Goal: Ask a question: Seek information or help from site administrators or community

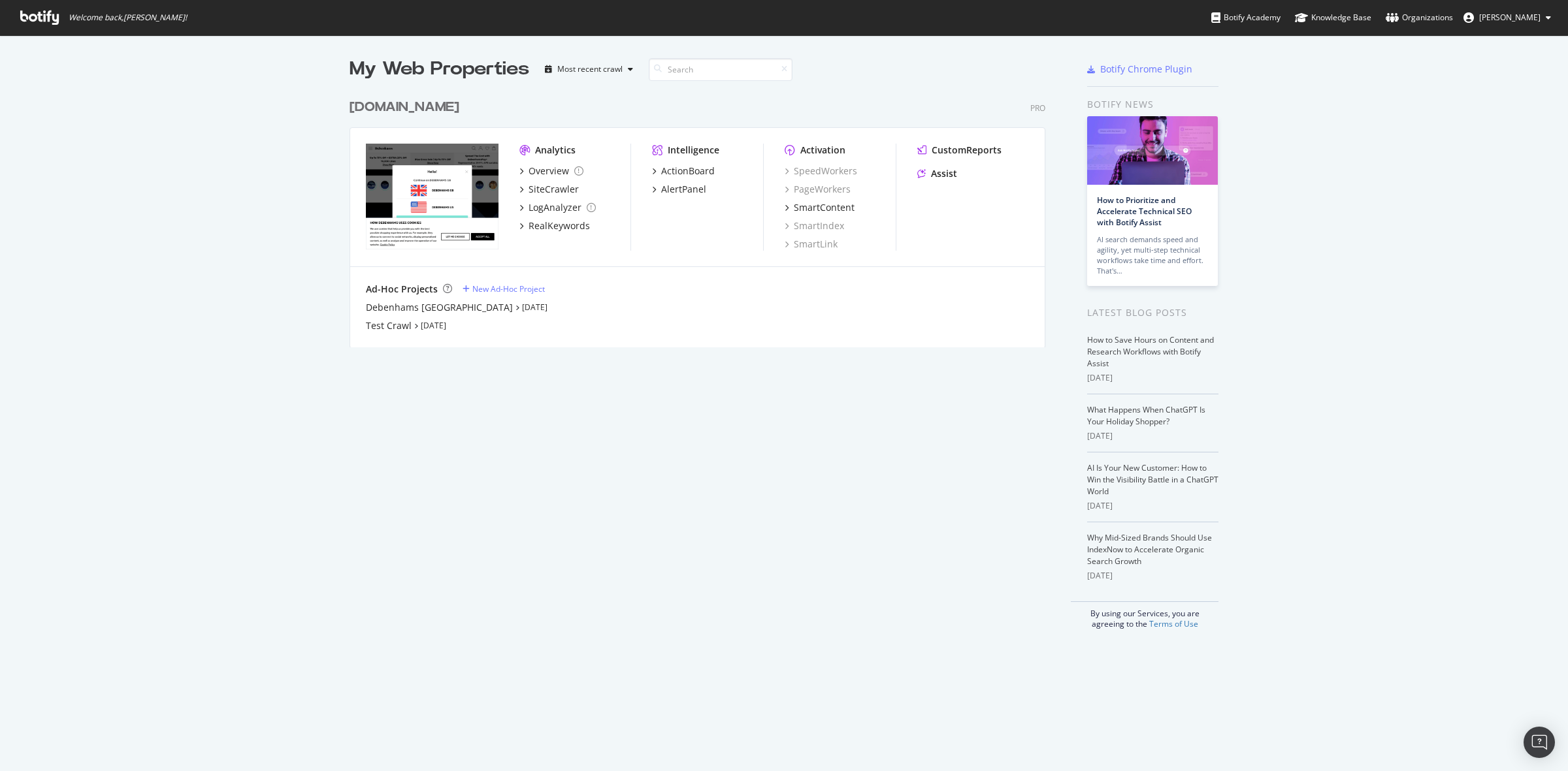
click at [358, 108] on div "[DOMAIN_NAME]" at bounding box center [404, 107] width 109 height 19
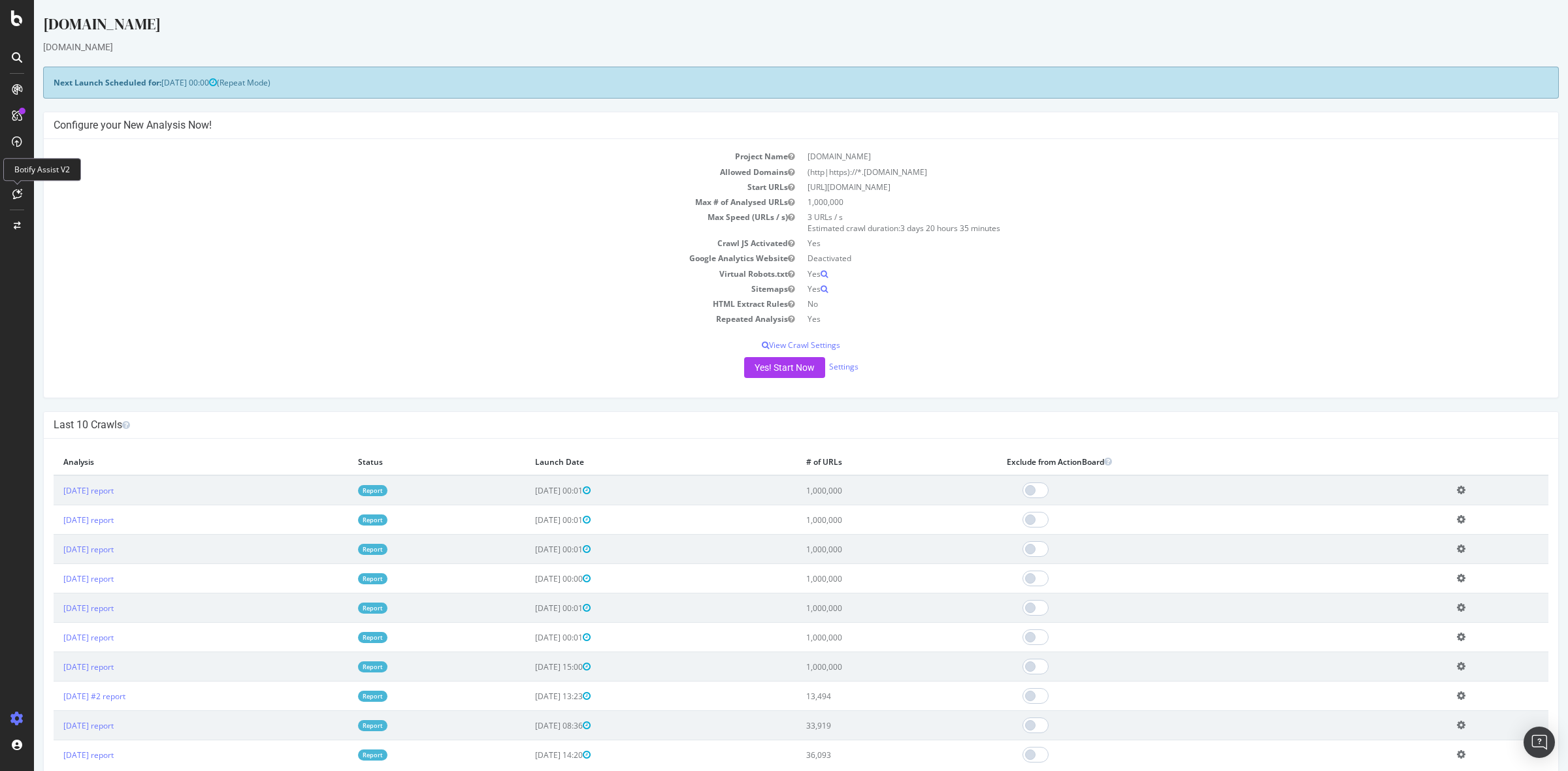
click at [17, 196] on icon at bounding box center [17, 194] width 10 height 11
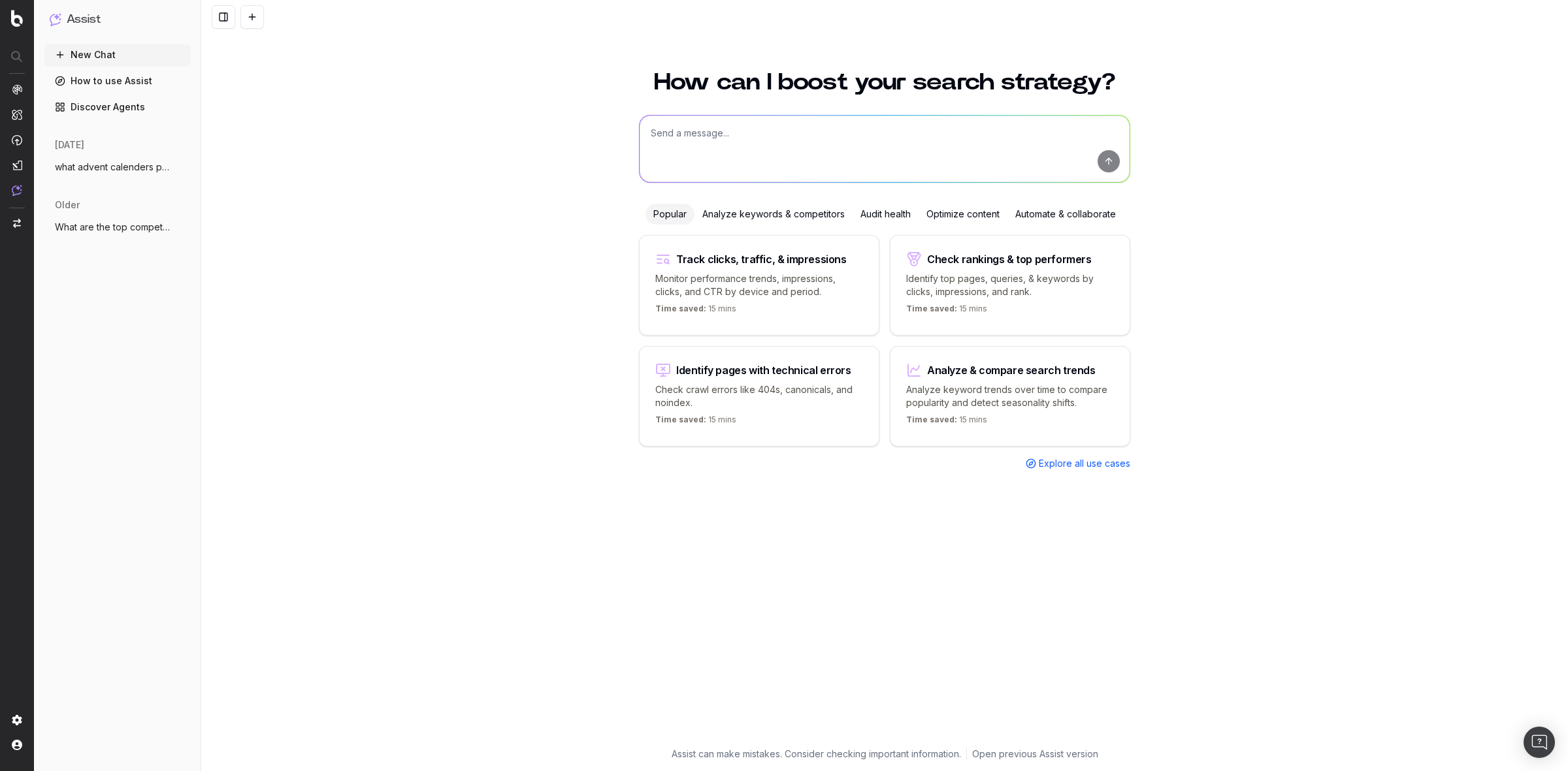
click at [739, 134] on textarea at bounding box center [884, 149] width 490 height 67
type textarea "Give me a list of whats trendings"
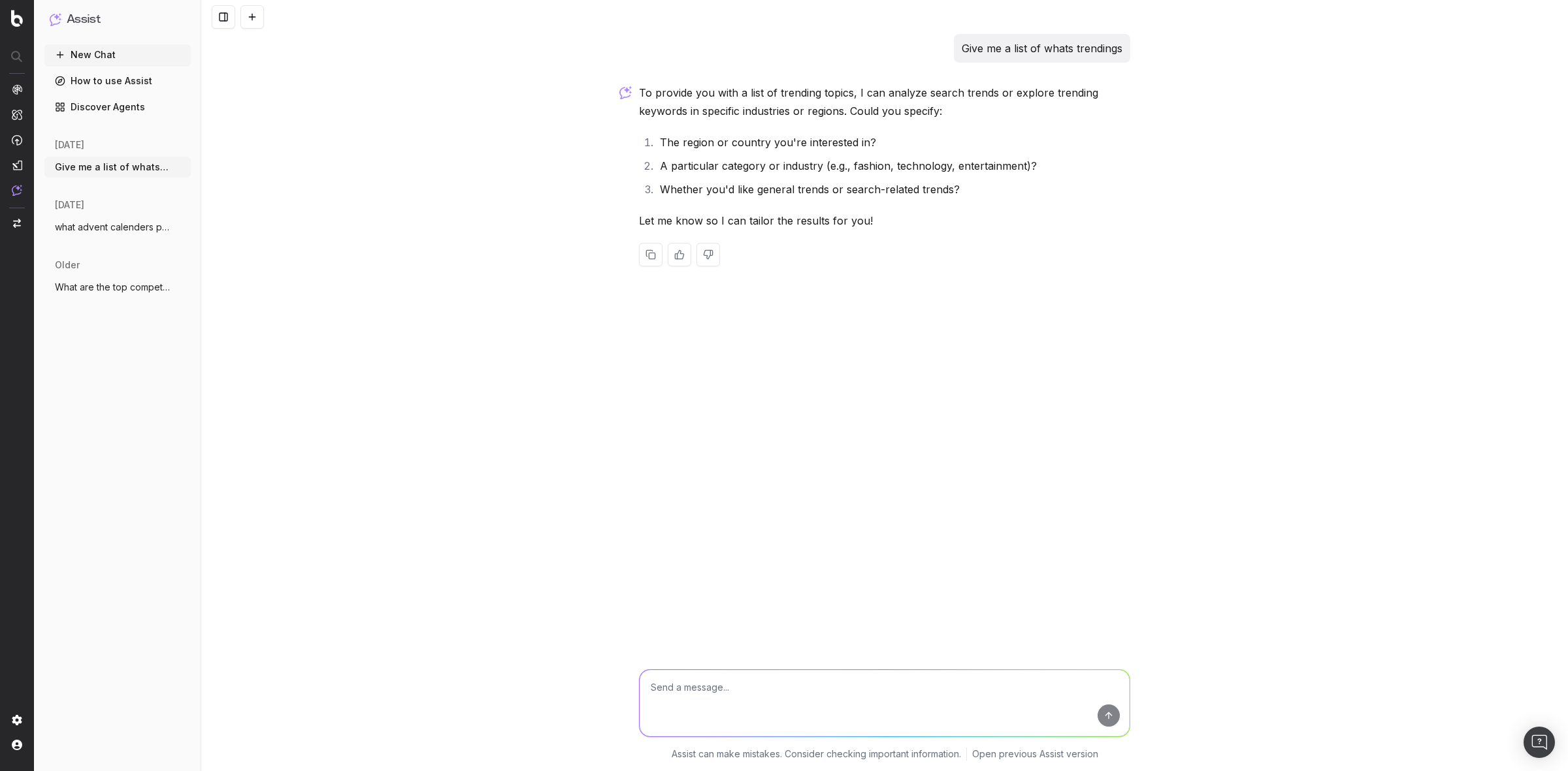
click at [782, 691] on textarea at bounding box center [884, 704] width 490 height 67
type textarea "u"
type textarea "U"
type textarea "w"
type textarea "in the [GEOGRAPHIC_DATA] whats trending, that debenhams sells and search relate…"
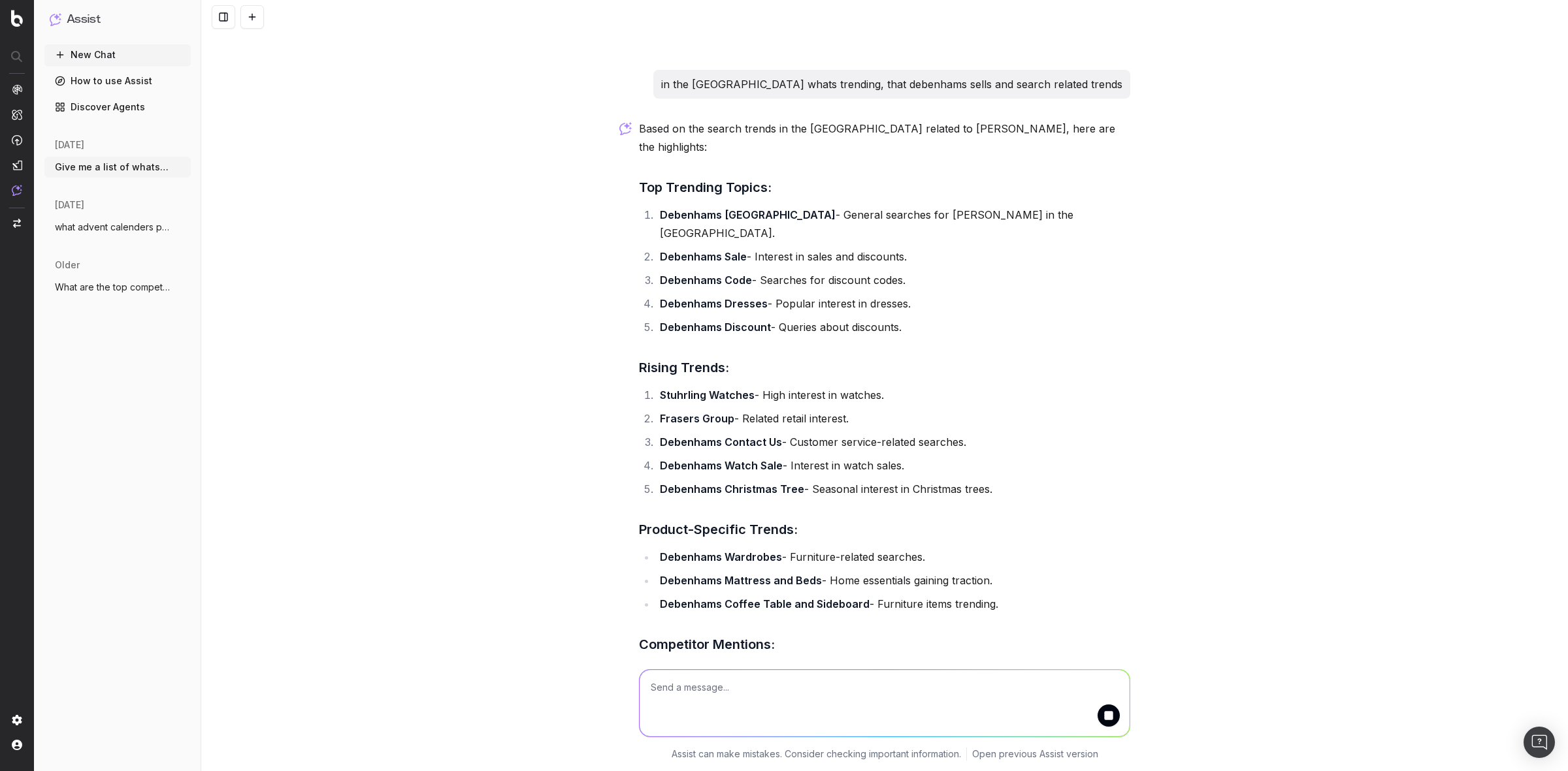
scroll to position [374, 0]
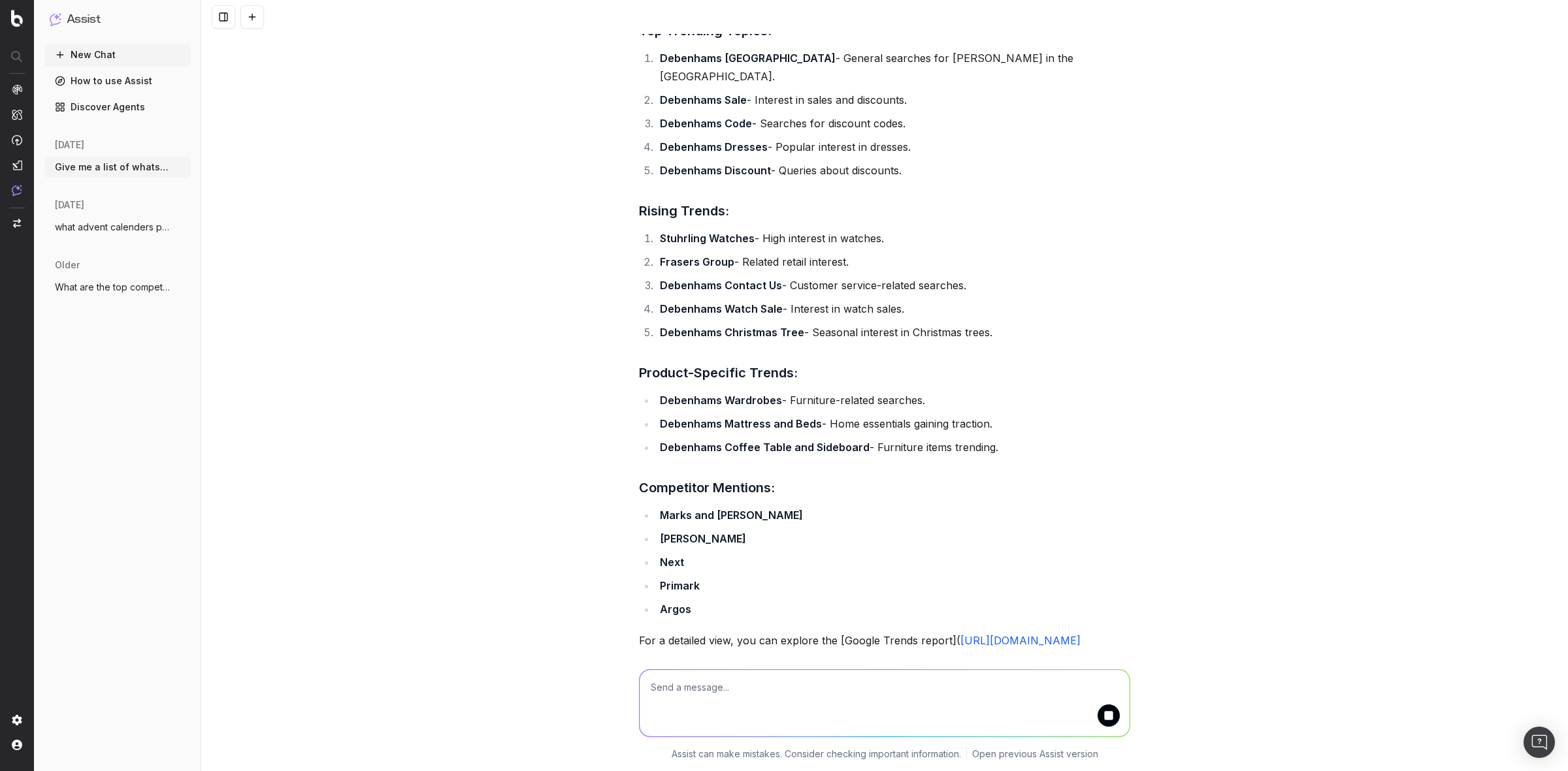
click at [727, 692] on textarea at bounding box center [884, 704] width 490 height 67
type textarea "give me more rising trends and product specific"
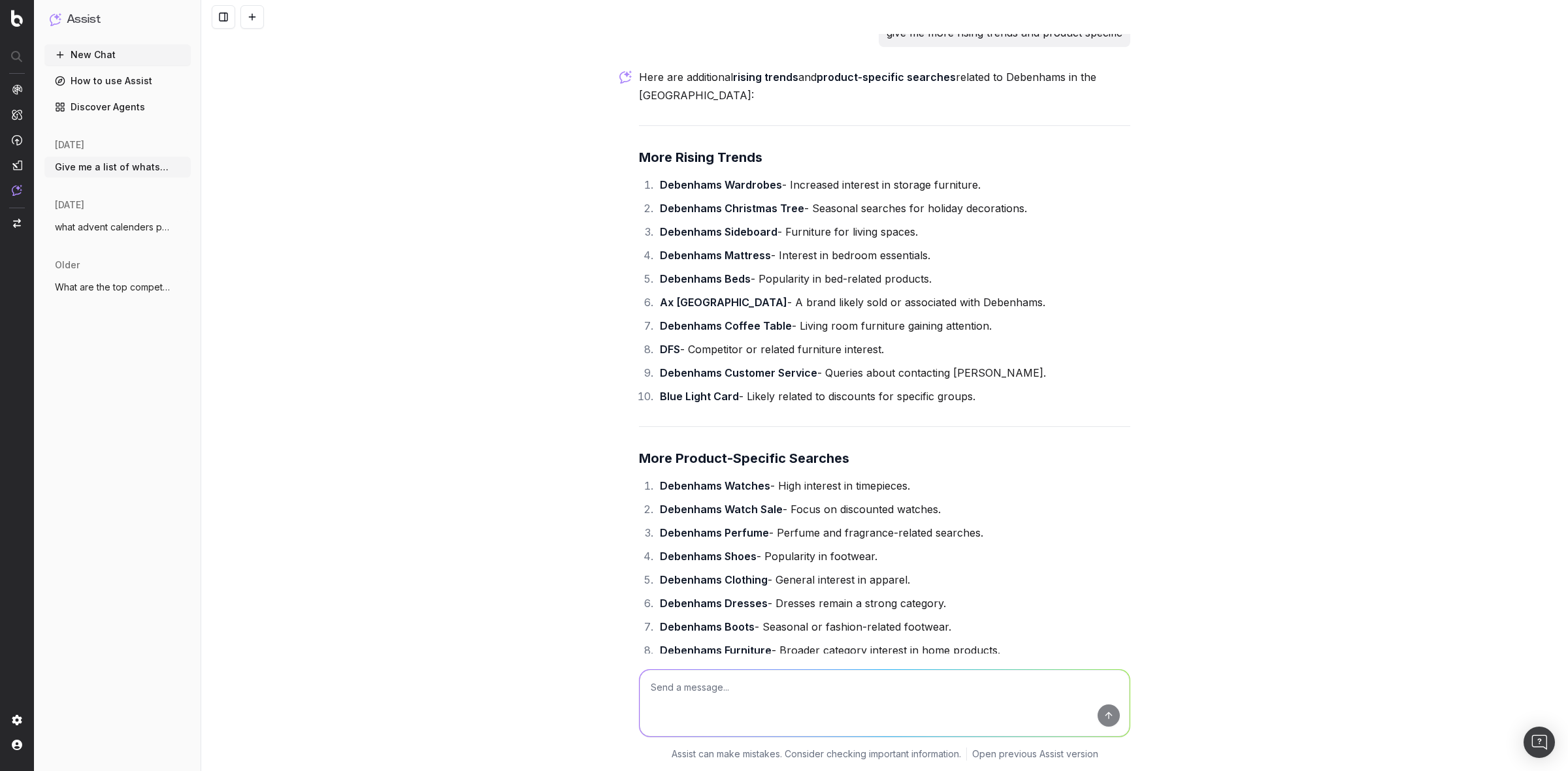
scroll to position [984, 0]
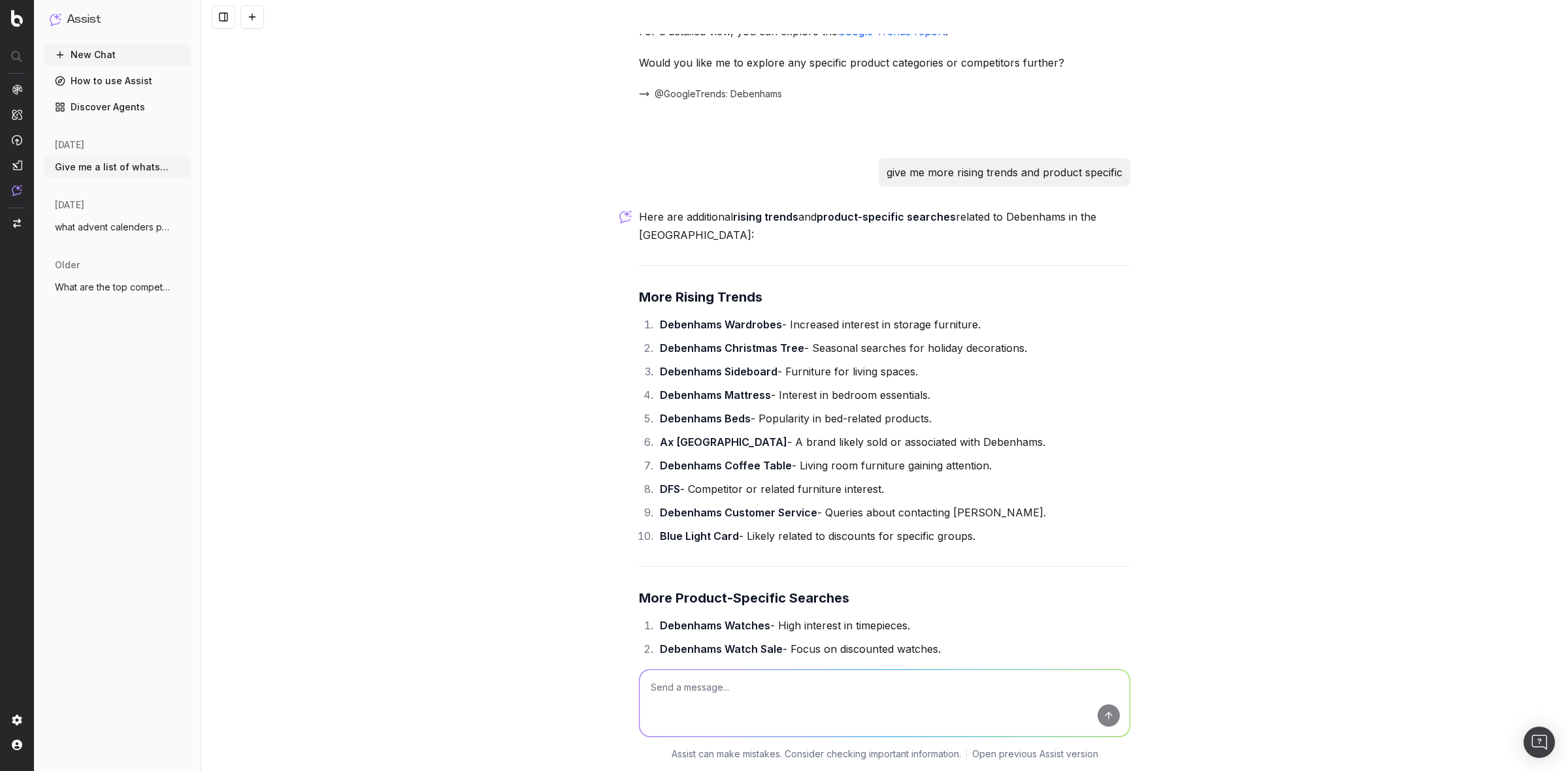
click at [376, 281] on div "Give me a list of whats trendings To provide you with a list of trending topics…" at bounding box center [884, 386] width 1367 height 771
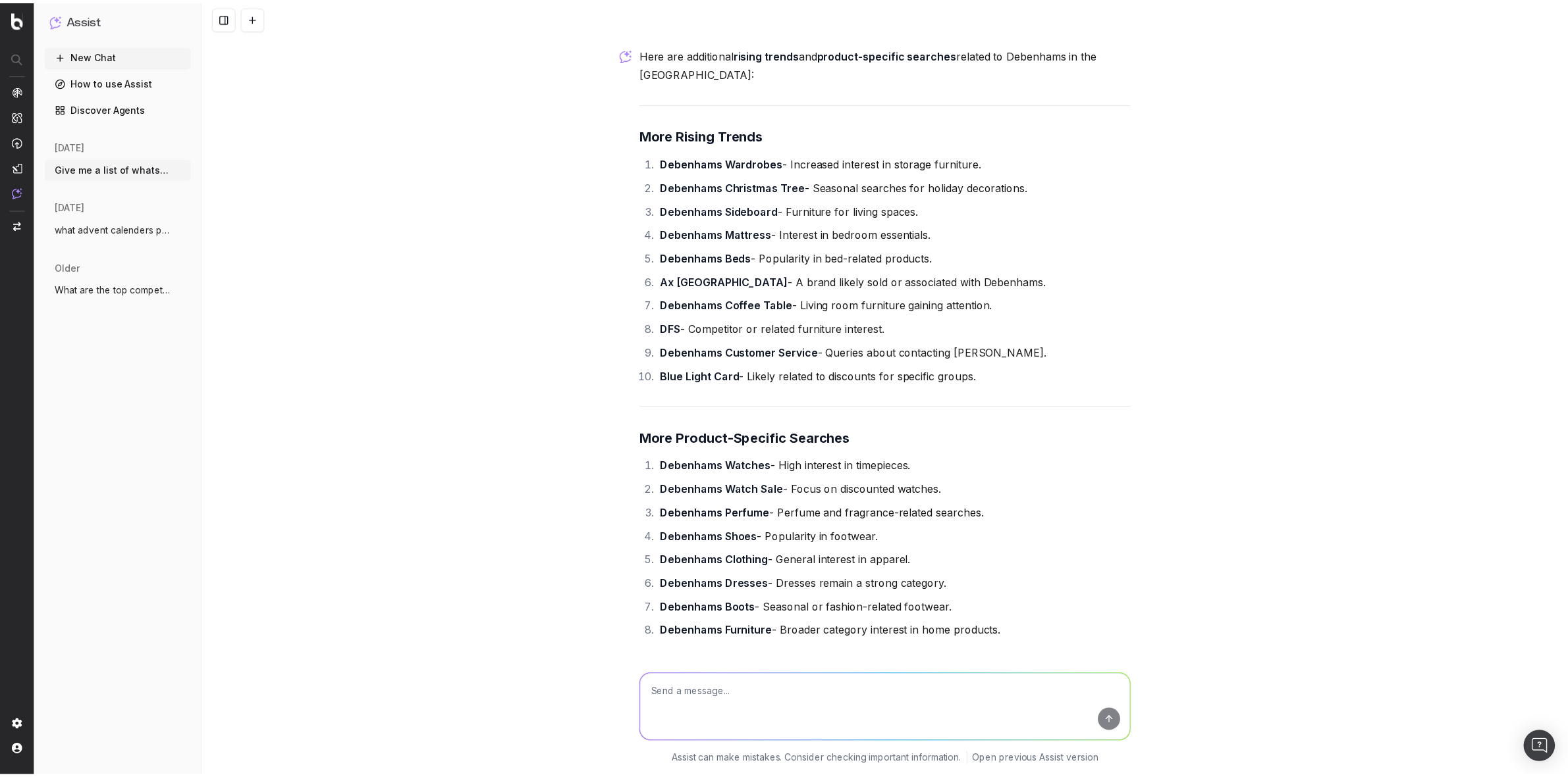
scroll to position [1238, 0]
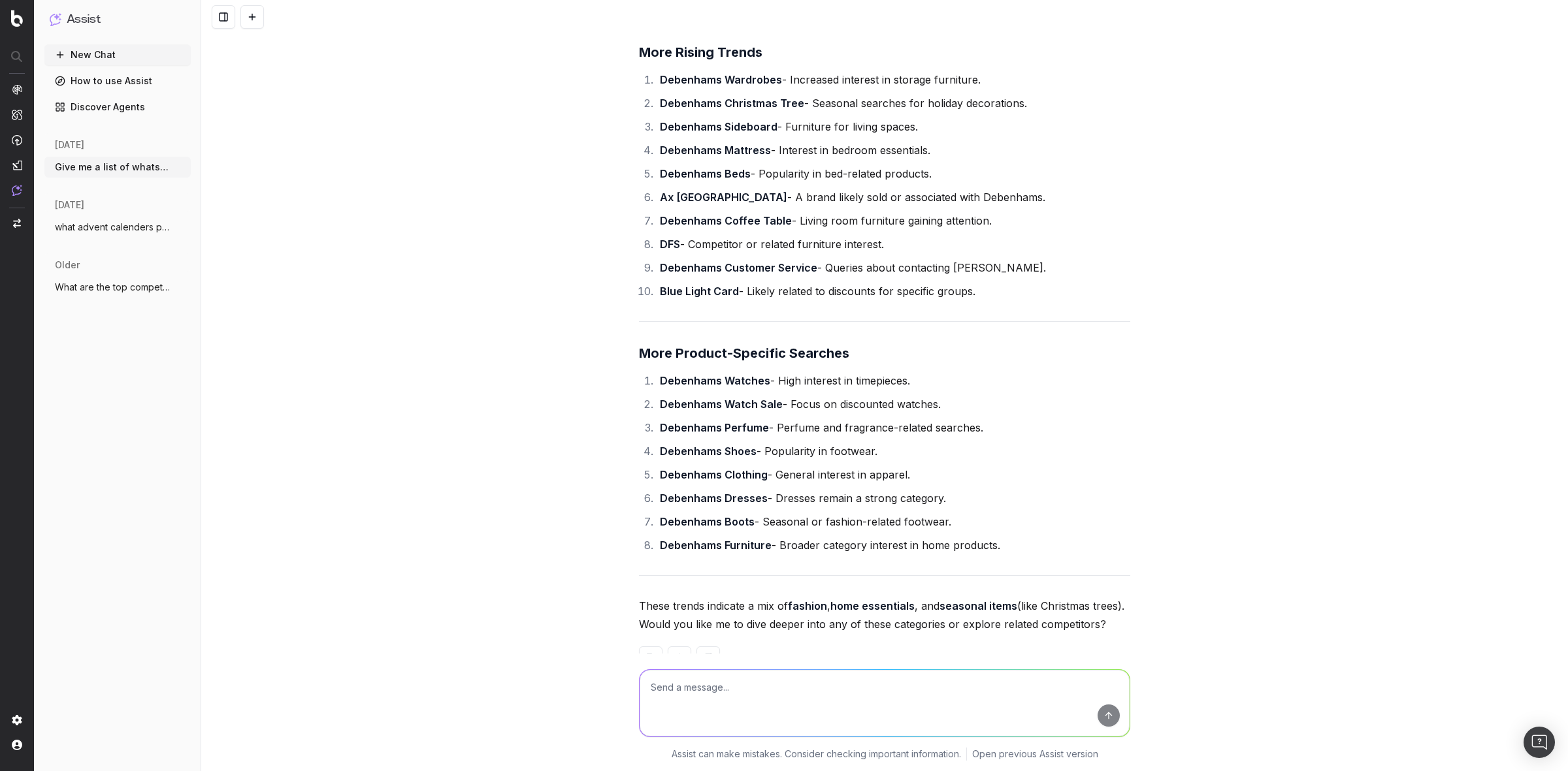
click at [124, 107] on link "Discover Agents" at bounding box center [117, 108] width 146 height 21
